Goal: Information Seeking & Learning: Understand process/instructions

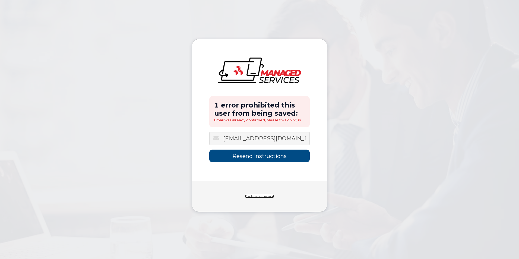
click at [260, 196] on link "Back to homepage" at bounding box center [259, 197] width 29 height 4
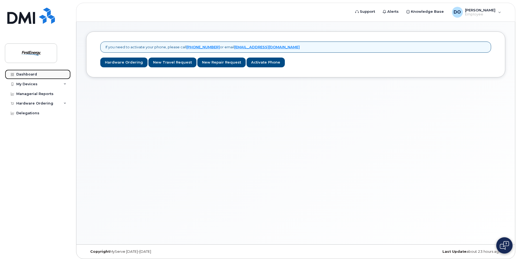
click at [40, 73] on link "Dashboard" at bounding box center [38, 75] width 66 height 10
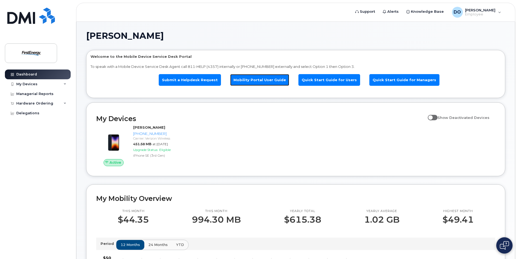
click at [266, 79] on link "Mobility Portal User Guide" at bounding box center [259, 80] width 59 height 12
click at [40, 94] on div "Managerial Reports" at bounding box center [34, 94] width 37 height 4
click at [343, 80] on link "Quick Start Guide for Users" at bounding box center [329, 80] width 62 height 12
click at [384, 77] on link "Quick Start Guide for Managers" at bounding box center [404, 80] width 70 height 12
